Goal: Task Accomplishment & Management: Complete application form

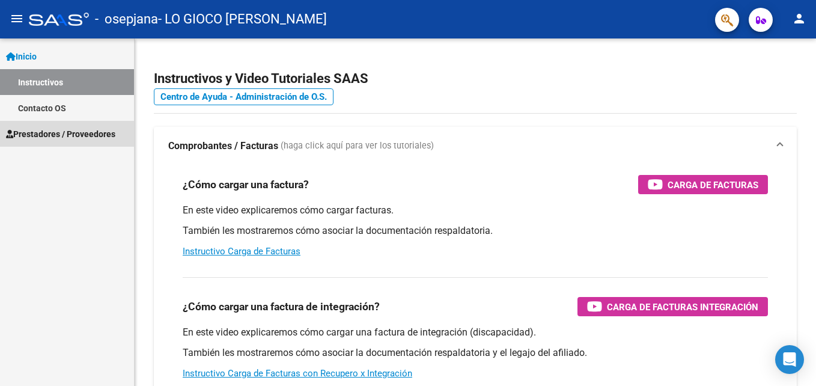
click at [65, 129] on span "Prestadores / Proveedores" at bounding box center [60, 133] width 109 height 13
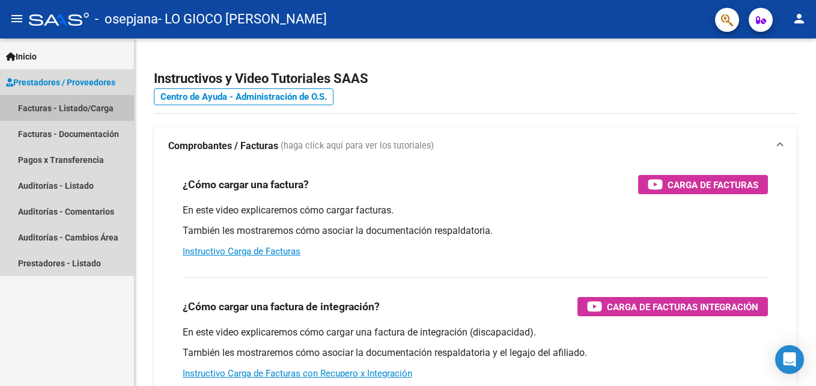
click at [73, 106] on link "Facturas - Listado/Carga" at bounding box center [67, 108] width 134 height 26
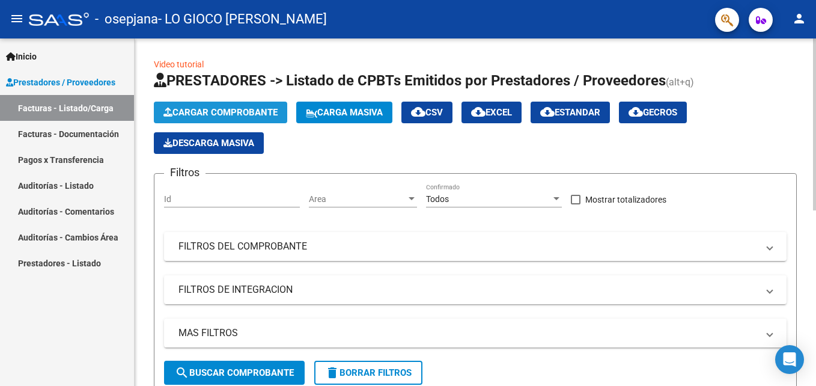
click at [216, 110] on span "Cargar Comprobante" at bounding box center [220, 112] width 114 height 11
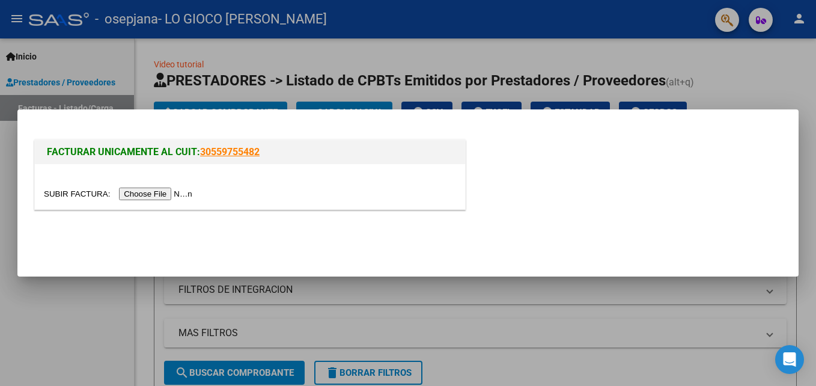
click at [152, 196] on input "file" at bounding box center [120, 193] width 152 height 13
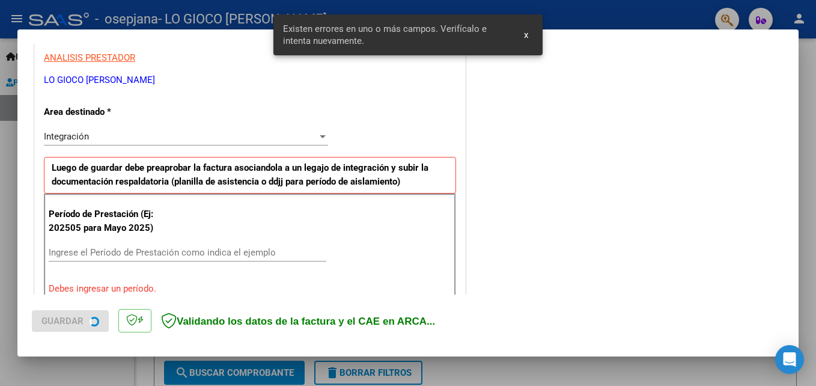
scroll to position [270, 0]
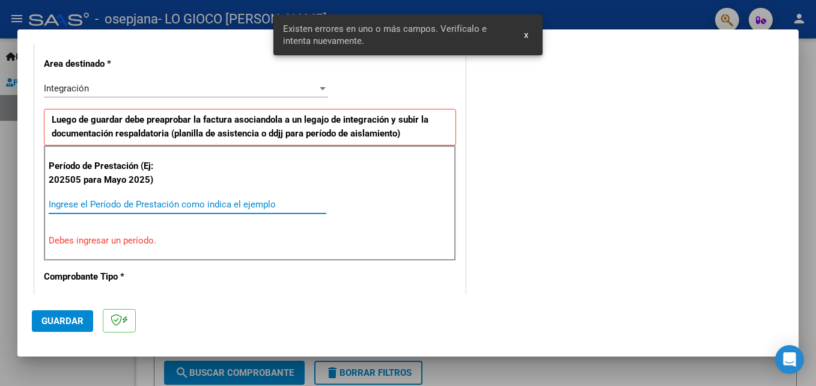
click at [138, 204] on input "Ingrese el Período de Prestación como indica el ejemplo" at bounding box center [187, 204] width 277 height 11
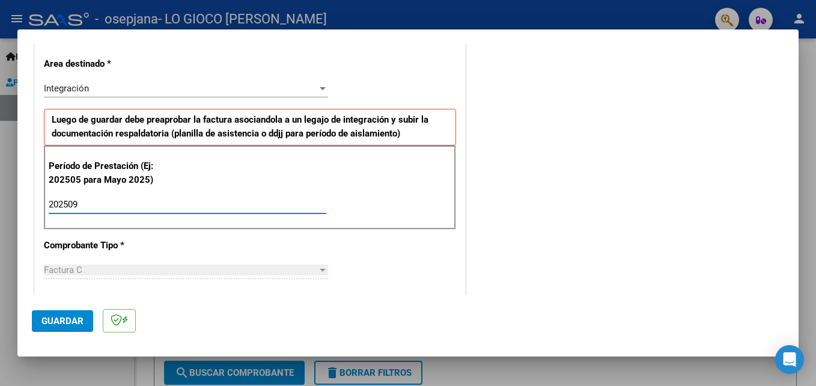
type input "202509"
click at [125, 274] on div "Factura C" at bounding box center [180, 269] width 273 height 11
click at [79, 321] on span "Guardar" at bounding box center [62, 320] width 42 height 11
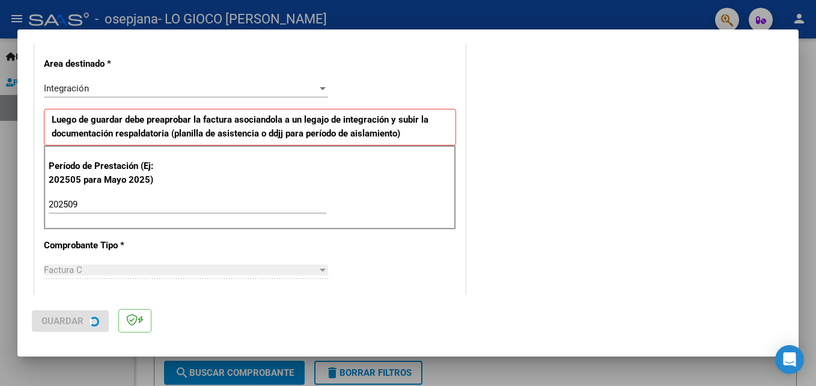
scroll to position [0, 0]
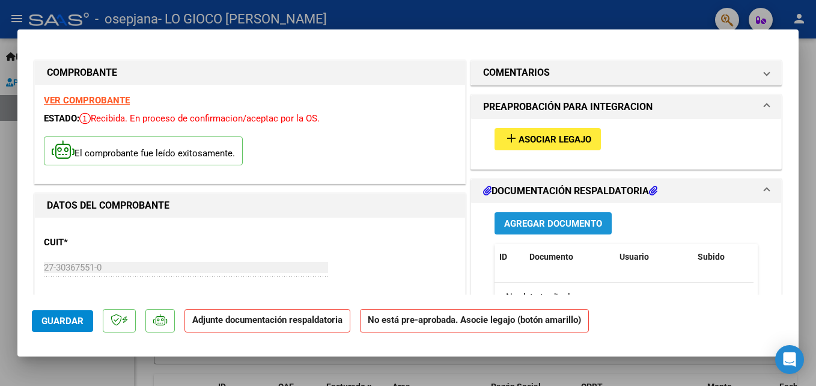
click at [530, 220] on span "Agregar Documento" at bounding box center [553, 223] width 98 height 11
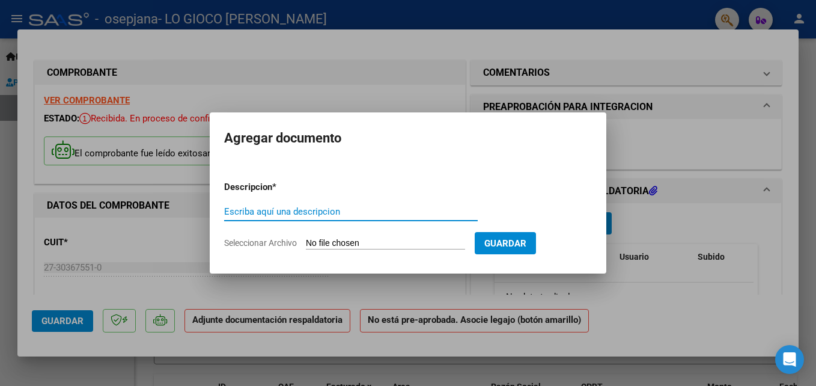
click at [375, 214] on input "Escriba aquí una descripcion" at bounding box center [350, 211] width 253 height 11
type input "PLANILLA"
click at [465, 241] on input "Seleccionar Archivo" at bounding box center [385, 243] width 159 height 11
type input "C:\fakepath\pla 9 thiago firmada.pdf"
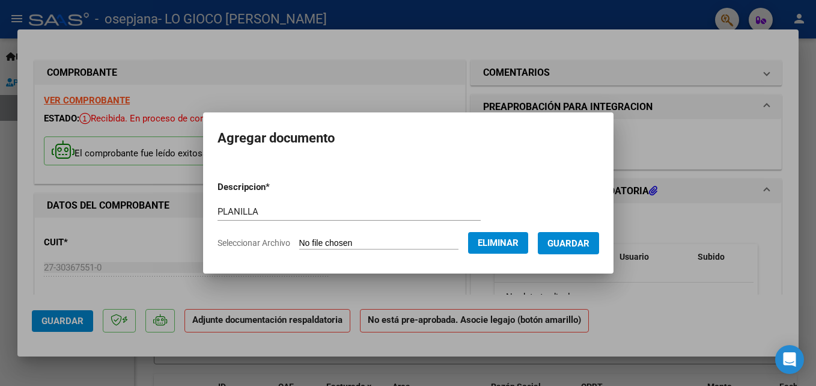
click at [589, 239] on span "Guardar" at bounding box center [568, 243] width 42 height 11
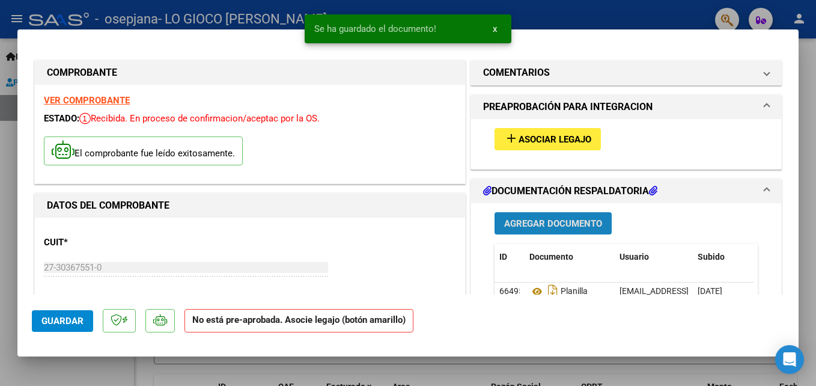
click at [568, 221] on span "Agregar Documento" at bounding box center [553, 223] width 98 height 11
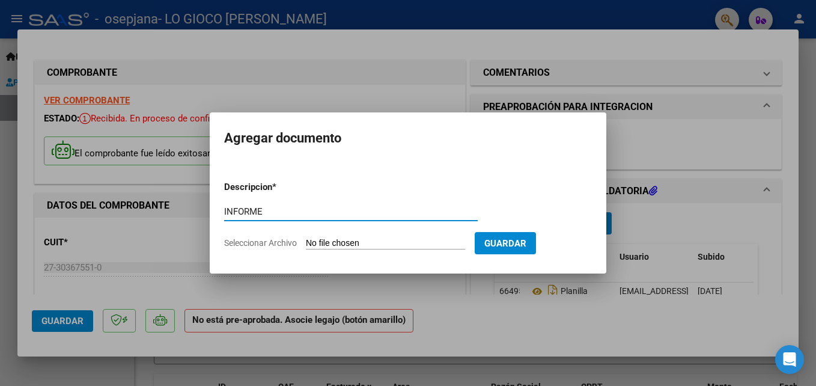
type input "INFORME"
click at [407, 244] on input "Seleccionar Archivo" at bounding box center [385, 243] width 159 height 11
type input "C:\fakepath\INFORME TAGUIRRE 9.pdf"
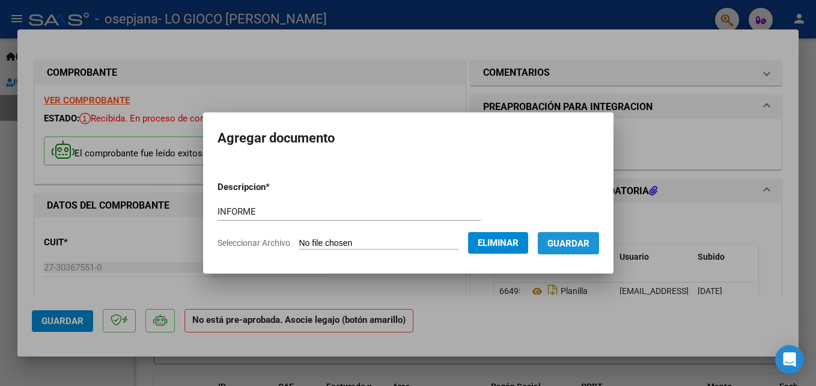
click at [586, 242] on span "Guardar" at bounding box center [568, 243] width 42 height 11
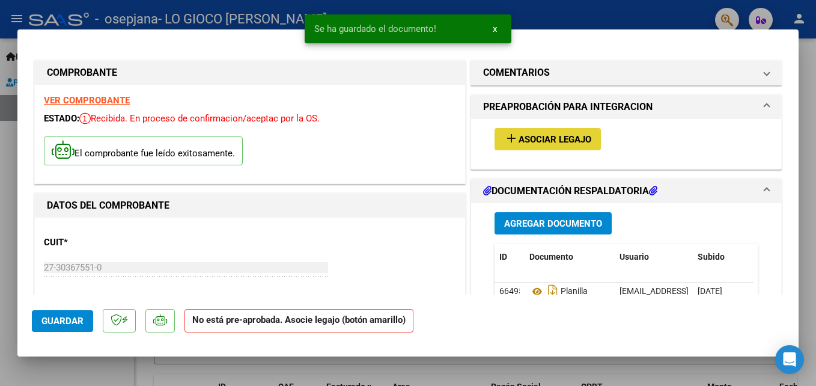
click at [562, 142] on span "Asociar Legajo" at bounding box center [554, 139] width 73 height 11
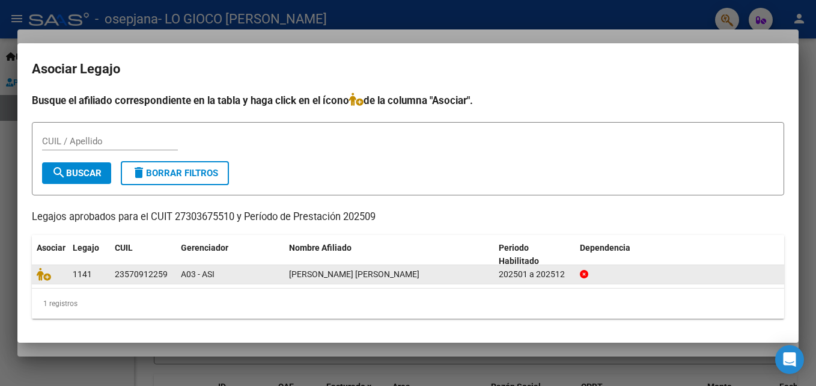
click at [99, 274] on div "1141" at bounding box center [89, 274] width 32 height 14
click at [540, 273] on div "202501 a 202512" at bounding box center [534, 274] width 71 height 14
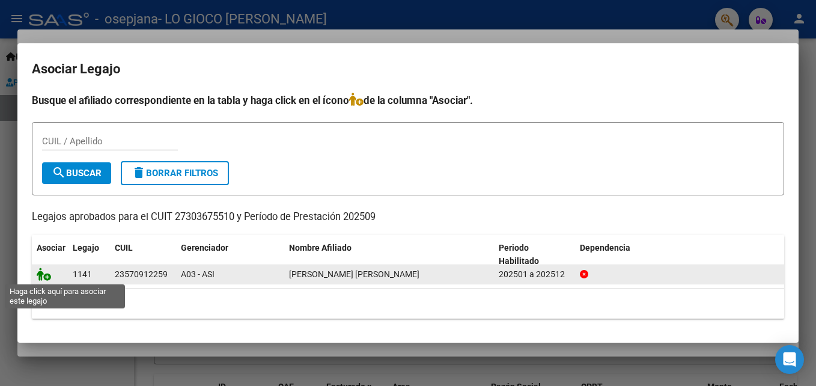
click at [41, 275] on icon at bounding box center [44, 273] width 14 height 13
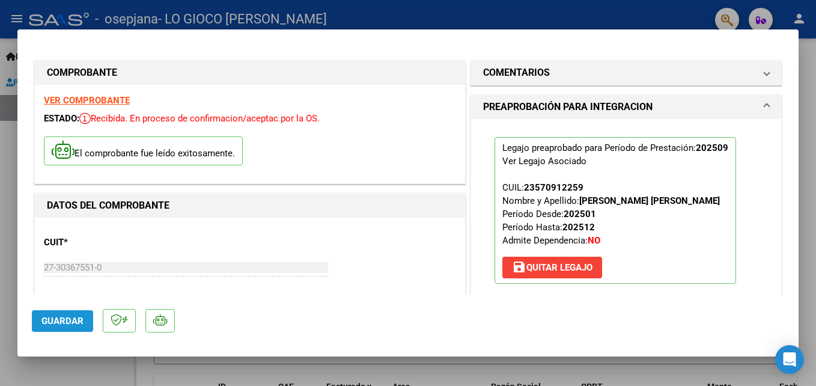
click at [68, 318] on span "Guardar" at bounding box center [62, 320] width 42 height 11
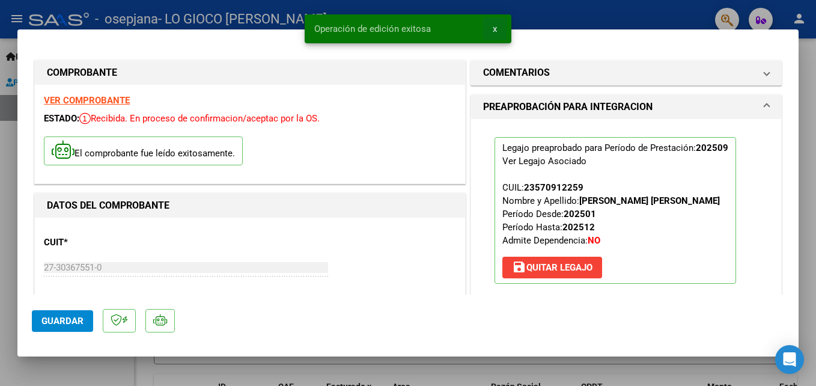
click at [494, 28] on span "x" at bounding box center [495, 28] width 4 height 11
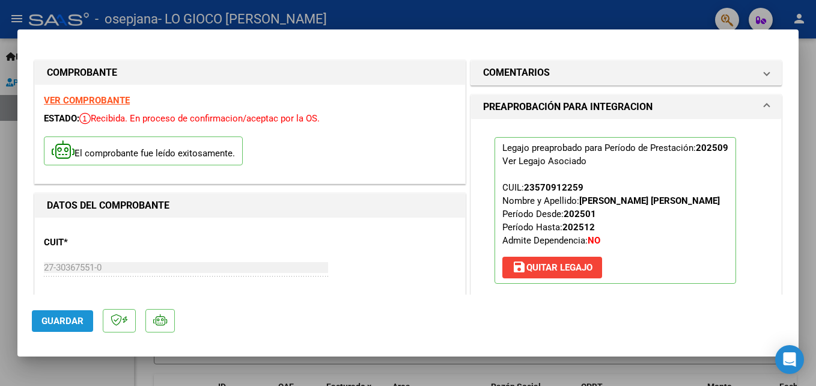
click at [82, 315] on span "Guardar" at bounding box center [62, 320] width 42 height 11
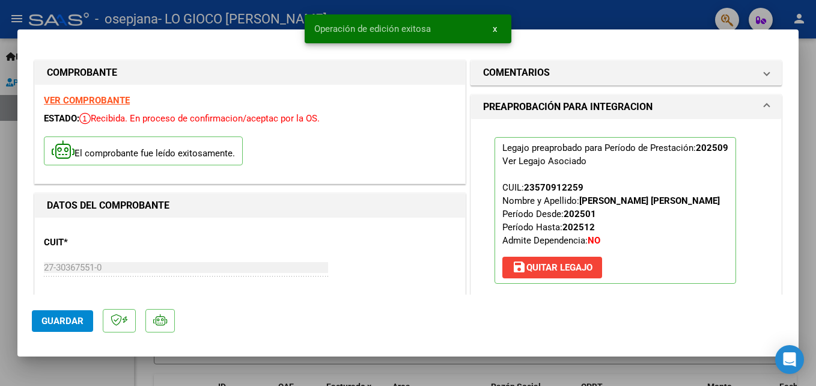
scroll to position [27, 0]
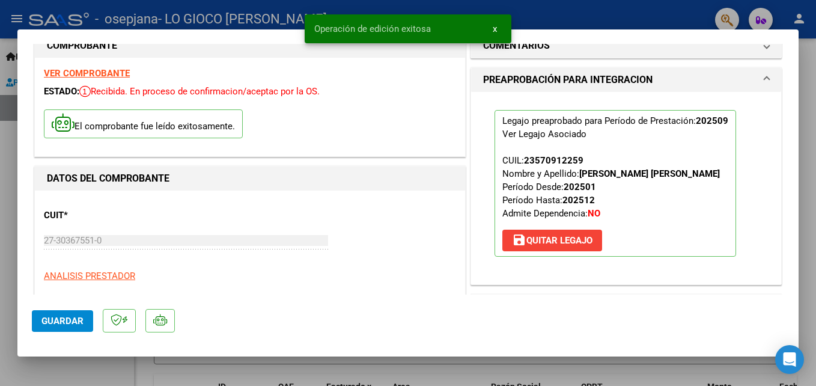
click at [804, 97] on div at bounding box center [408, 193] width 816 height 386
